Goal: Task Accomplishment & Management: Manage account settings

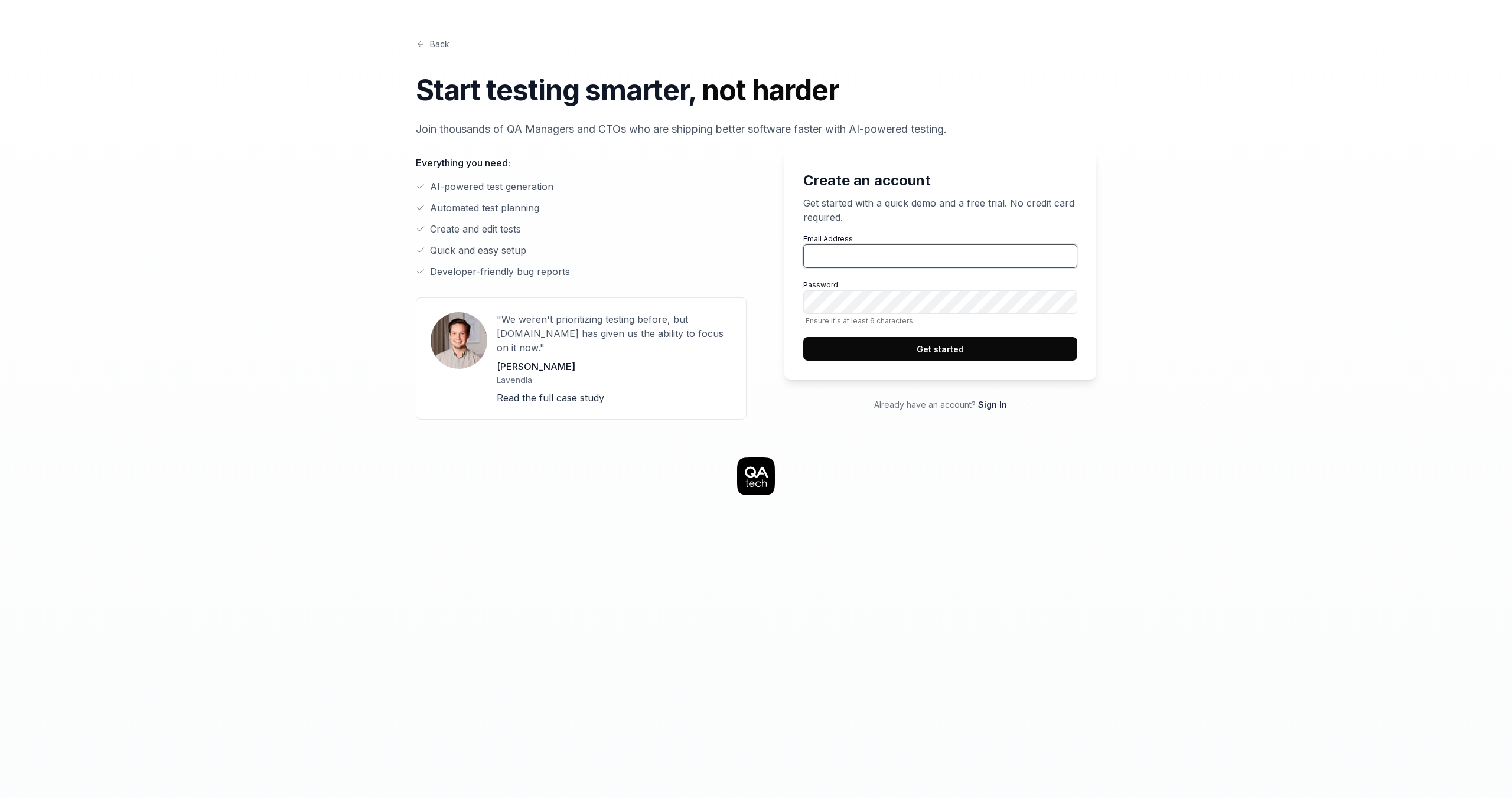
click at [881, 260] on input "Email Address" at bounding box center [939, 256] width 274 height 24
type input "[EMAIL_ADDRESS][DOMAIN_NAME]"
click at [936, 349] on button "Get started" at bounding box center [939, 349] width 274 height 24
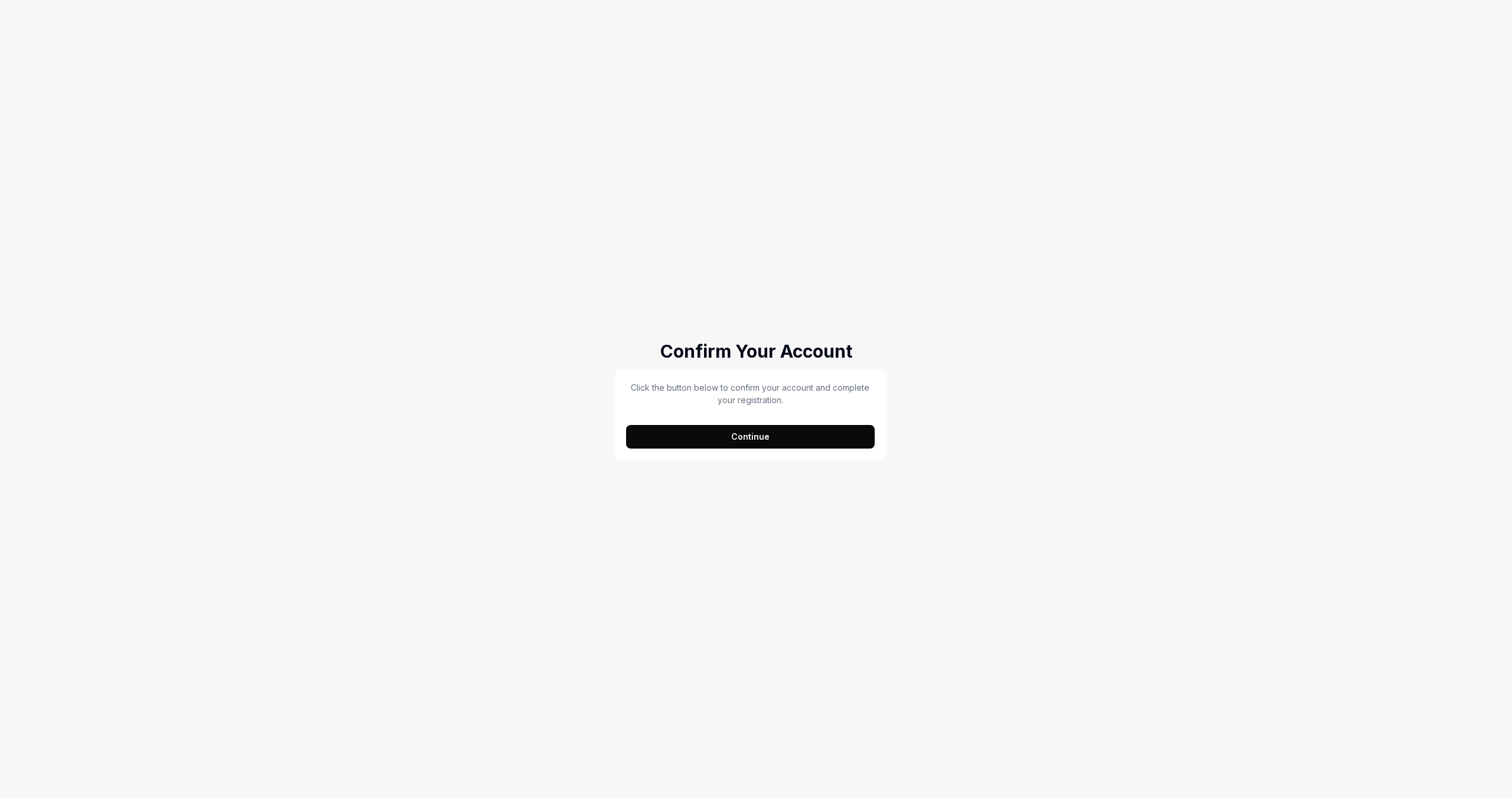
click at [738, 439] on button "Continue" at bounding box center [750, 436] width 249 height 24
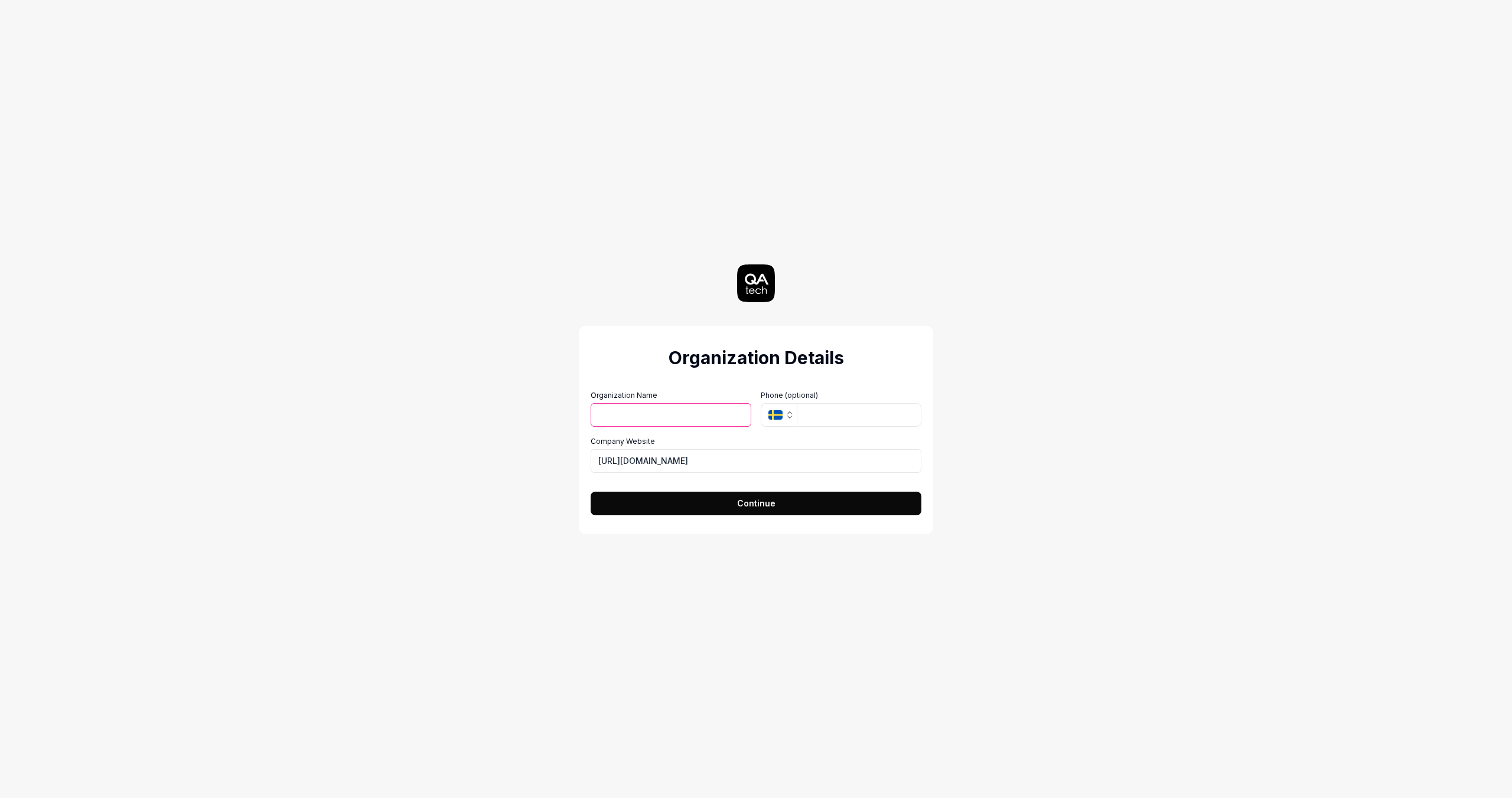
click at [660, 411] on input "Organization Name" at bounding box center [671, 415] width 160 height 24
type input "Atmoz"
click at [743, 505] on span "Continue" at bounding box center [756, 503] width 39 height 13
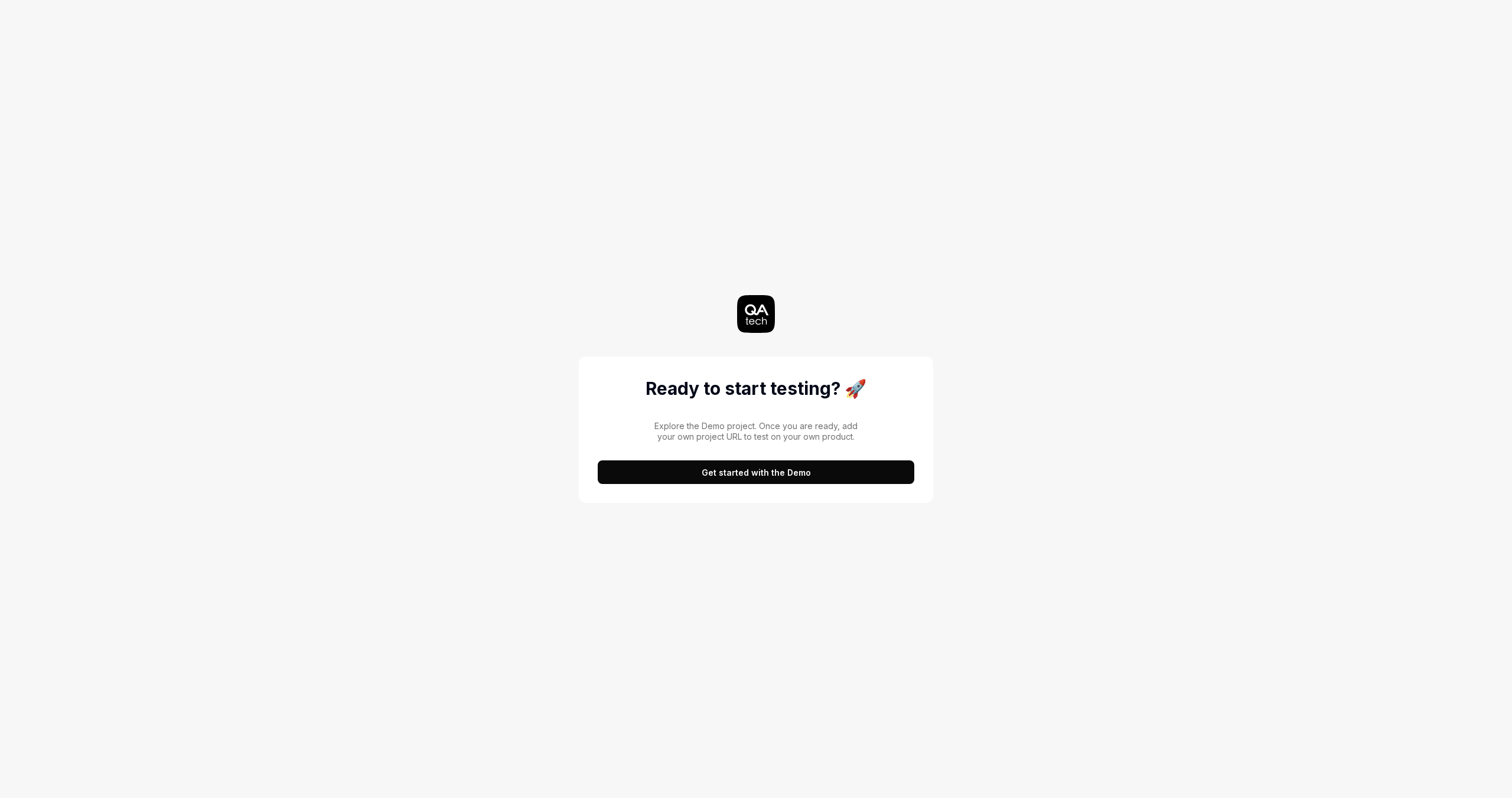
click at [754, 474] on button "Get started with the Demo" at bounding box center [756, 472] width 316 height 24
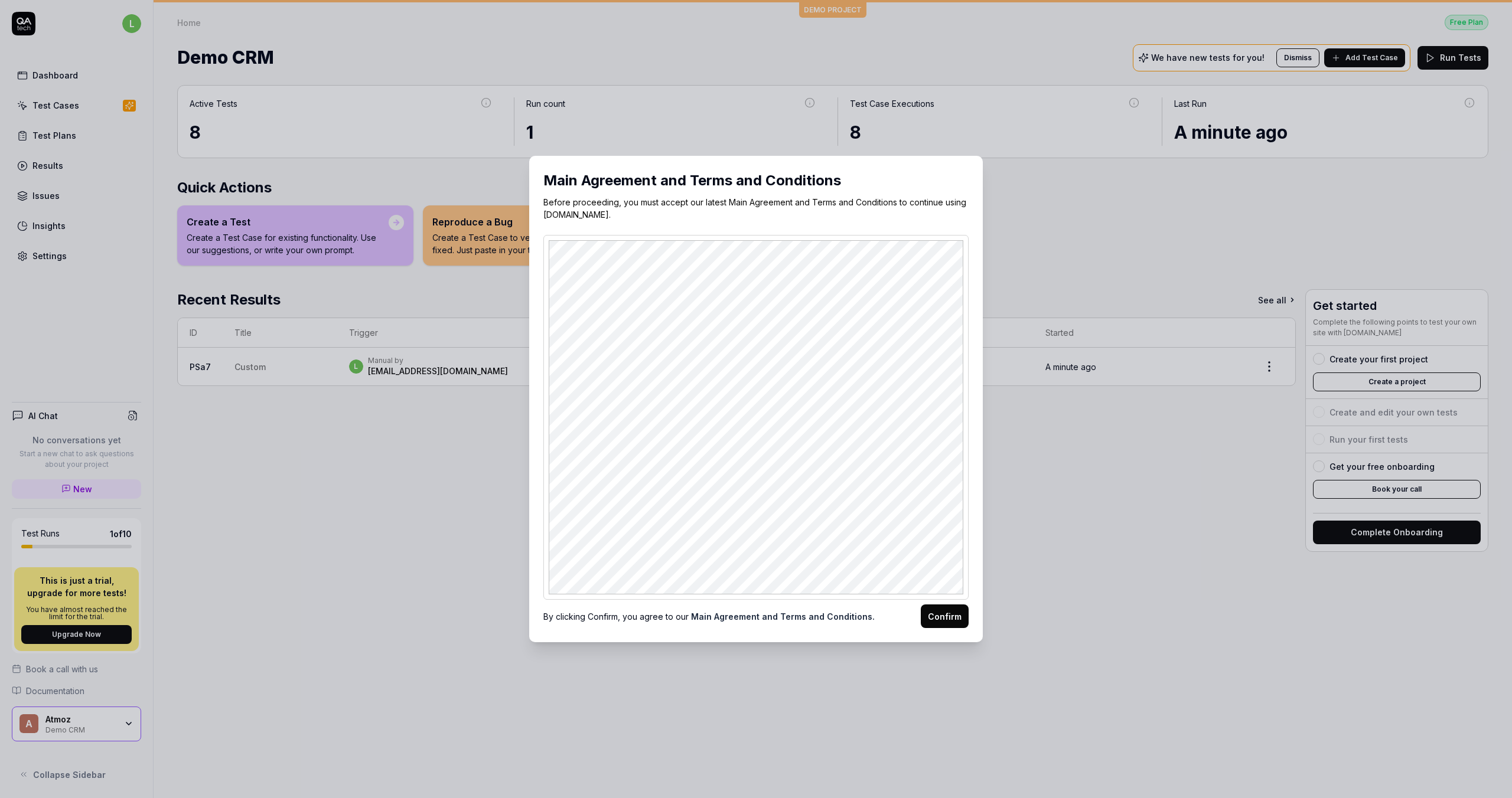
click at [941, 618] on button "Confirm" at bounding box center [945, 616] width 48 height 24
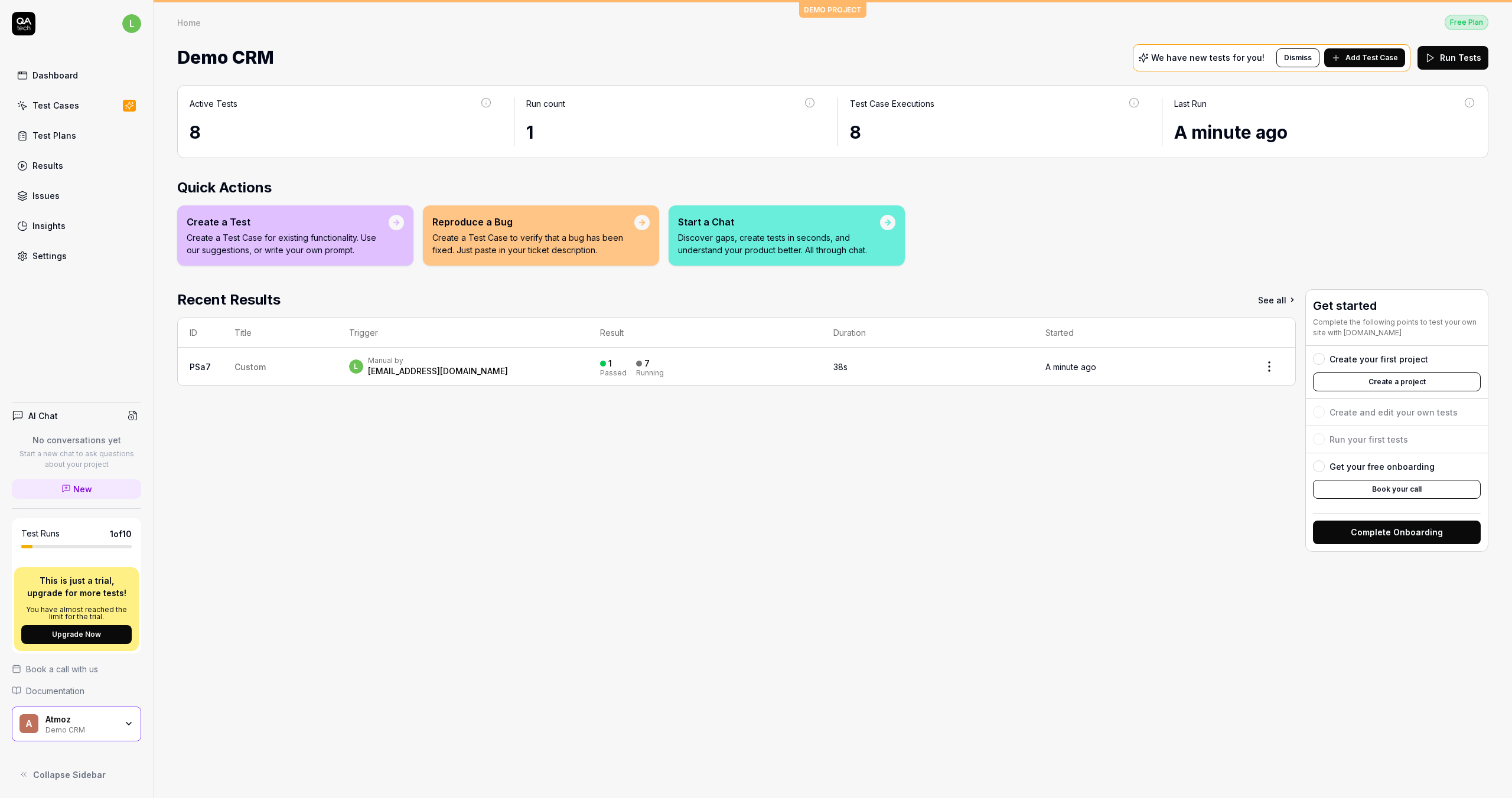
click at [98, 733] on div "Demo CRM" at bounding box center [80, 729] width 71 height 10
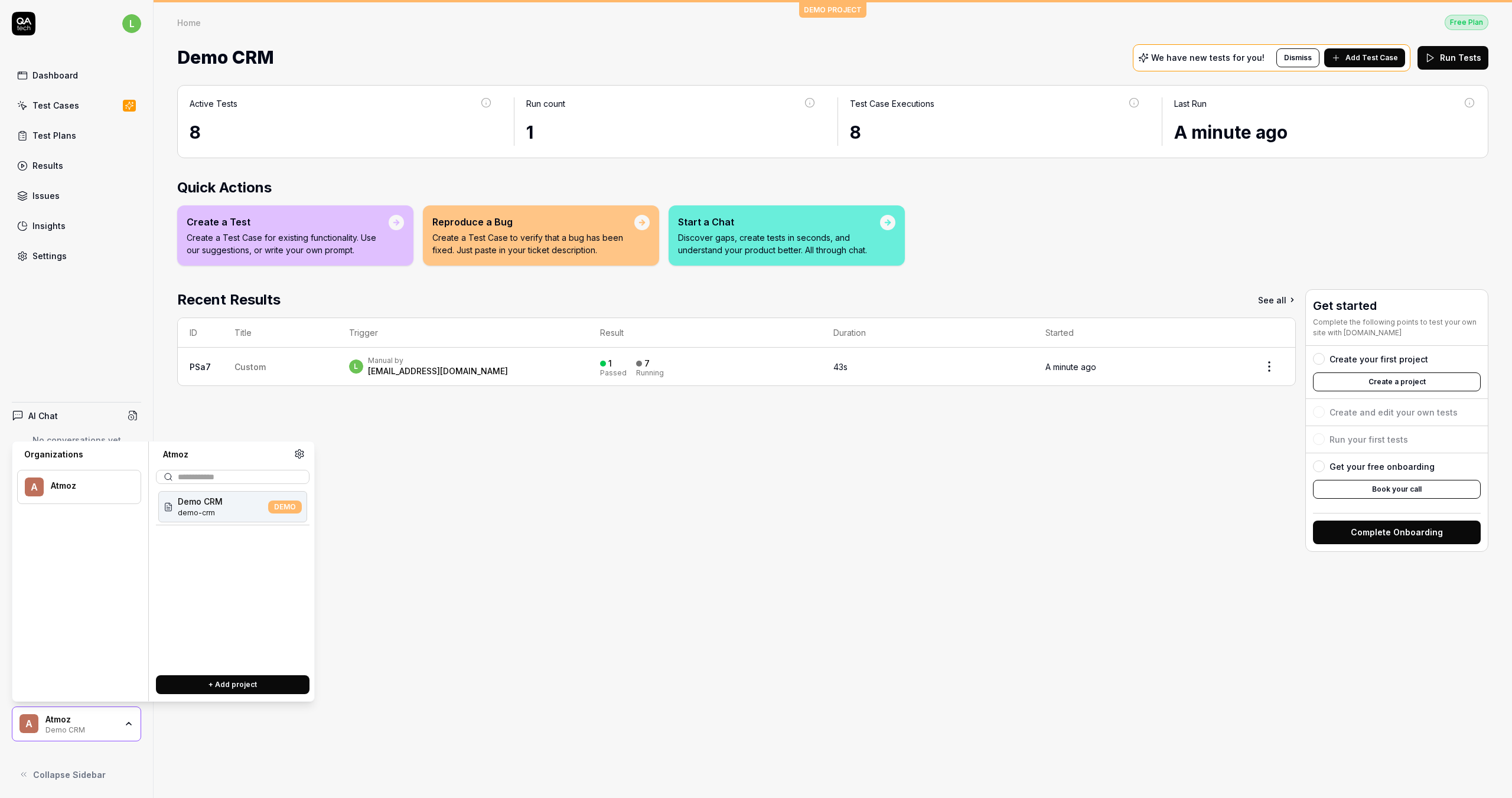
click at [299, 451] on icon at bounding box center [299, 454] width 10 height 10
